Goal: Task Accomplishment & Management: Use online tool/utility

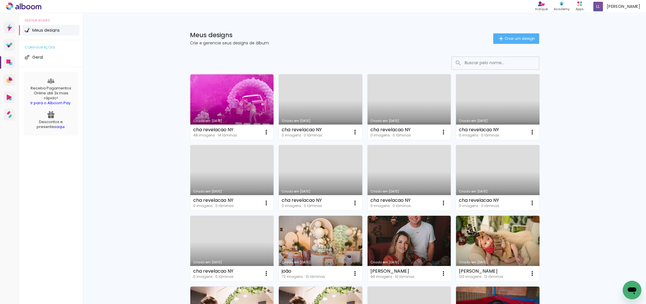
scroll to position [0, 0]
click at [230, 100] on link "Criado em [DATE]" at bounding box center [231, 107] width 83 height 66
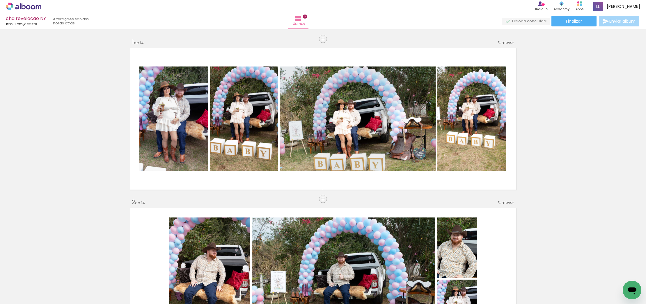
scroll to position [349, 0]
click at [568, 22] on span "Finalizar" at bounding box center [574, 21] width 16 height 4
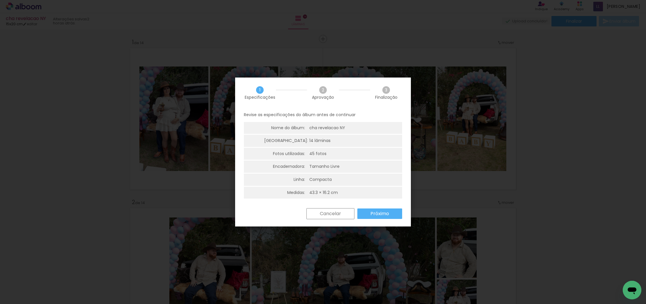
click at [0, 0] on slot "Próximo" at bounding box center [0, 0] width 0 height 0
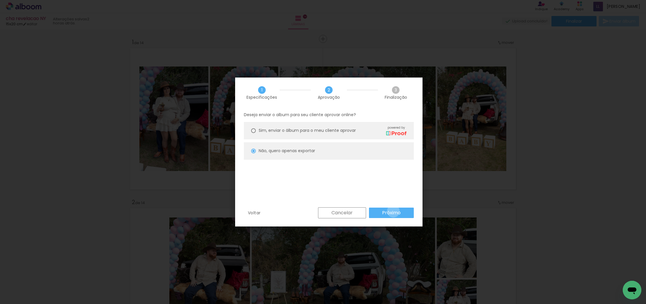
click at [0, 0] on slot "Próximo" at bounding box center [0, 0] width 0 height 0
type input "Alta, 300 DPI"
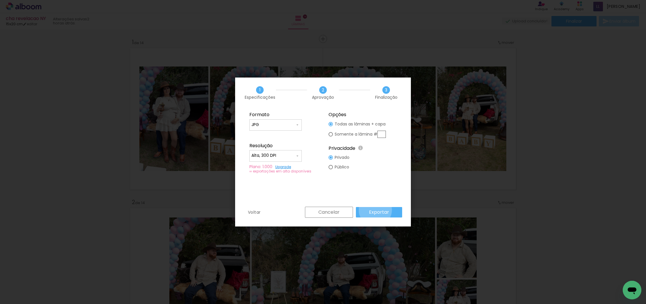
click at [0, 0] on slot "Exportar" at bounding box center [0, 0] width 0 height 0
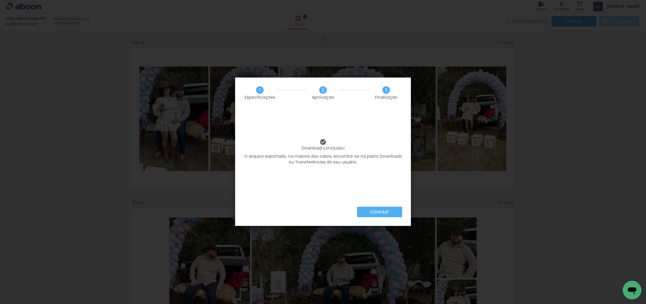
click at [0, 0] on slot "Concluir" at bounding box center [0, 0] width 0 height 0
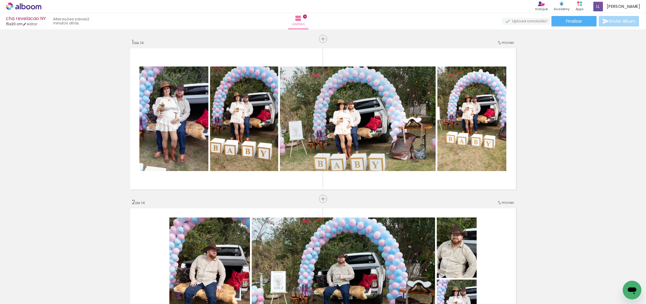
scroll to position [349, 0]
